Goal: Navigation & Orientation: Go to known website

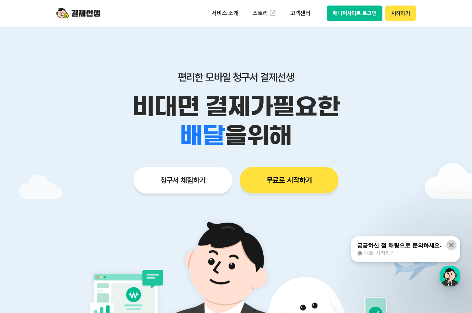
click at [448, 242] on icon at bounding box center [451, 244] width 7 height 7
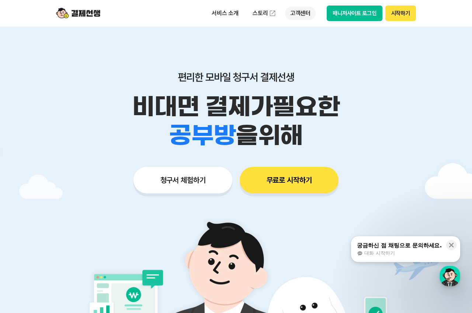
click at [304, 13] on p "고객센터" at bounding box center [300, 13] width 31 height 13
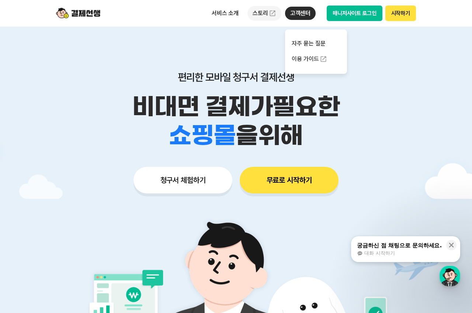
click at [258, 13] on link "스토리" at bounding box center [264, 13] width 34 height 15
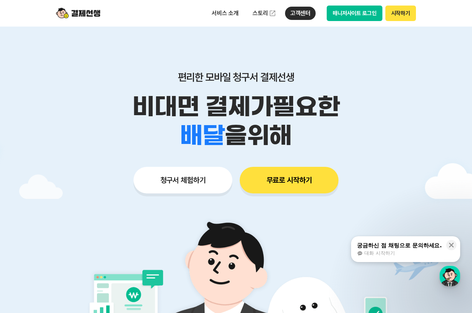
click at [397, 17] on button "시작하기" at bounding box center [400, 13] width 31 height 15
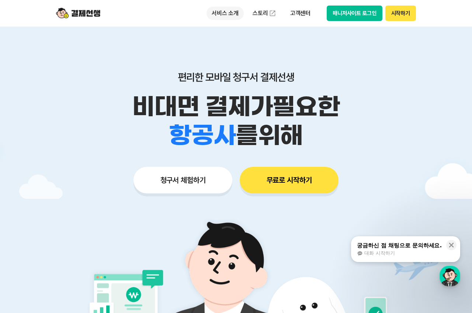
click at [224, 14] on p "서비스 소개" at bounding box center [225, 13] width 37 height 13
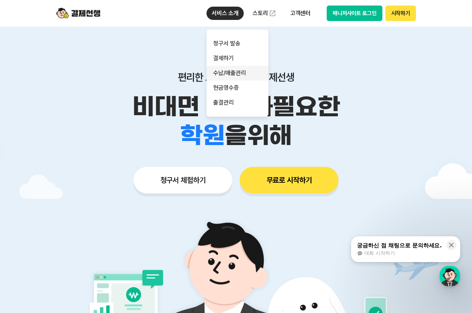
click at [240, 73] on link "수납/매출관리" at bounding box center [238, 73] width 62 height 15
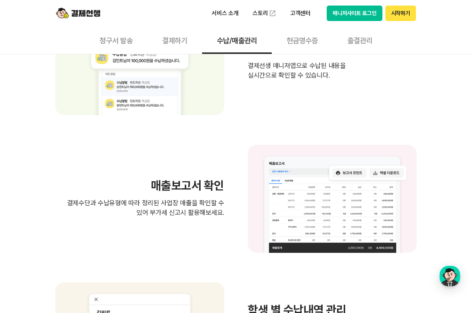
scroll to position [443, 0]
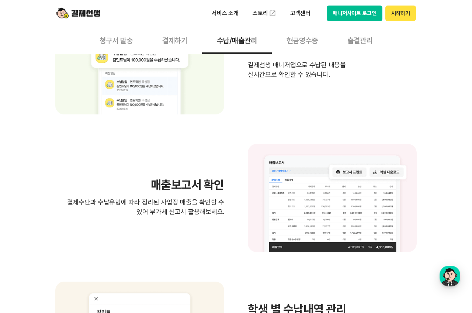
click at [281, 113] on div "수납내역 실시간 알림 결제선생 매니저앱으로 수납된 내용을 실시간으로 확인할 수 있습니다." at bounding box center [235, 60] width 361 height 108
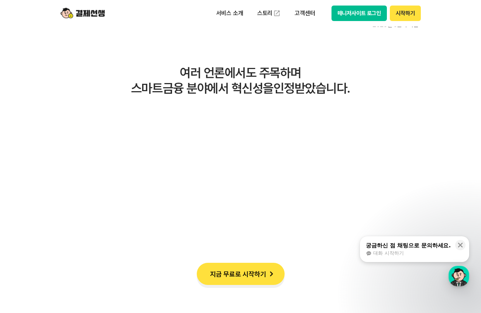
scroll to position [1365, 0]
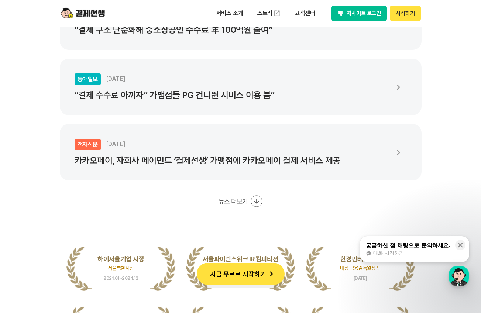
click at [390, 242] on div "궁금하신 점 채팅으로 문의하세요." at bounding box center [408, 245] width 85 height 7
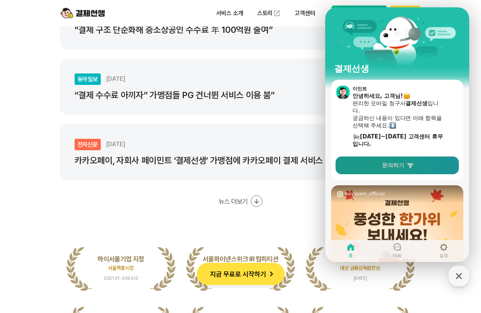
click at [395, 170] on link "문의하기" at bounding box center [396, 165] width 123 height 18
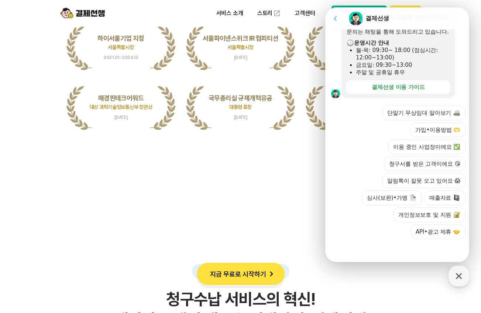
scroll to position [1586, 0]
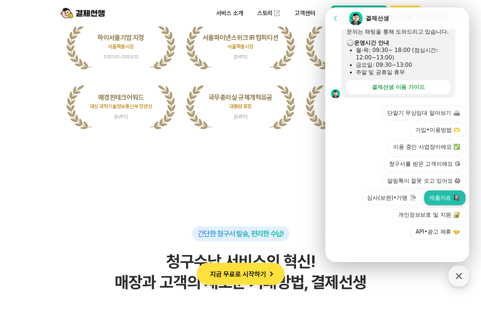
click at [430, 203] on button "매출자료" at bounding box center [444, 197] width 41 height 15
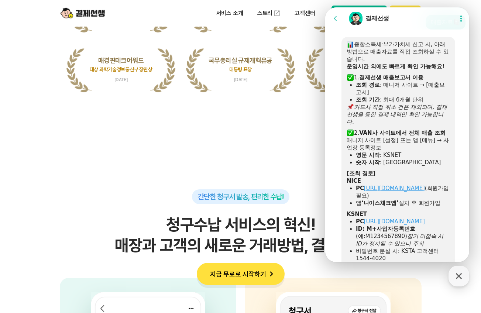
scroll to position [259, 0]
click at [471, 19] on header "서비스 소개 스토리 고객센터 매니저사이트 로그인 시작하기" at bounding box center [240, 13] width 481 height 27
click at [457, 278] on icon "button" at bounding box center [458, 275] width 13 height 13
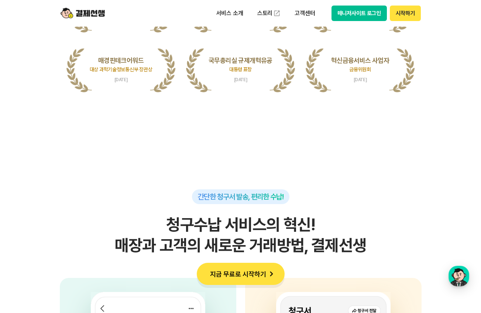
click at [359, 21] on div "서비스 소개 스토리 고객센터 매니저사이트 로그인 시작하기" at bounding box center [241, 13] width 378 height 27
click at [360, 18] on button "매니저사이트 로그인" at bounding box center [359, 13] width 56 height 15
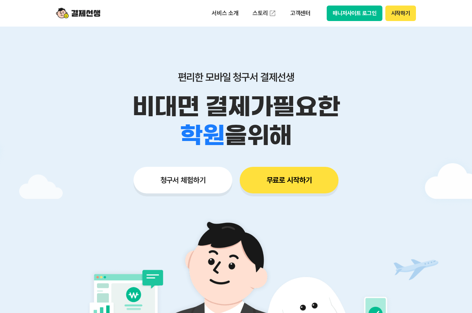
click at [368, 16] on button "매니저사이트 로그인" at bounding box center [355, 13] width 56 height 15
